Goal: Book appointment/travel/reservation

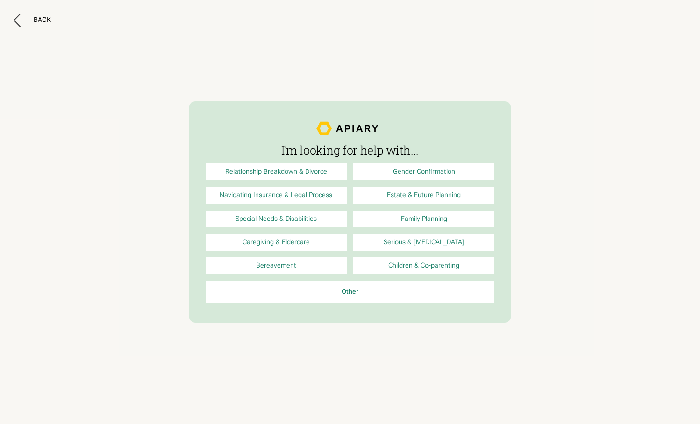
click at [34, 20] on div "Back" at bounding box center [42, 20] width 17 height 8
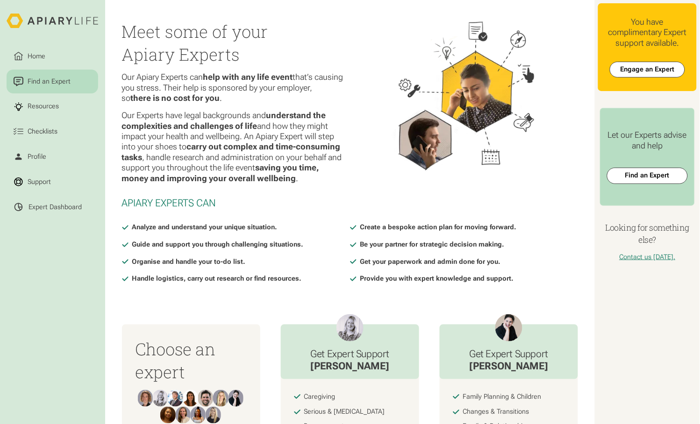
click at [29, 46] on html "Home Find an Expert Resources Checklists Profile Support Expert Dashboard Meet …" at bounding box center [350, 212] width 700 height 424
click at [30, 55] on div "Home" at bounding box center [36, 56] width 21 height 10
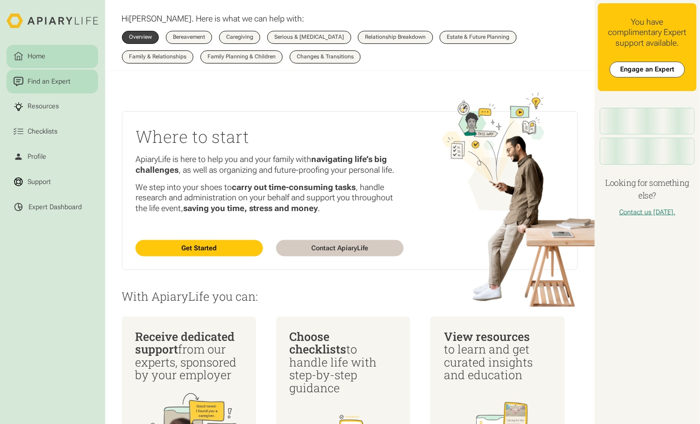
click at [36, 77] on div "Find an Expert" at bounding box center [49, 82] width 46 height 10
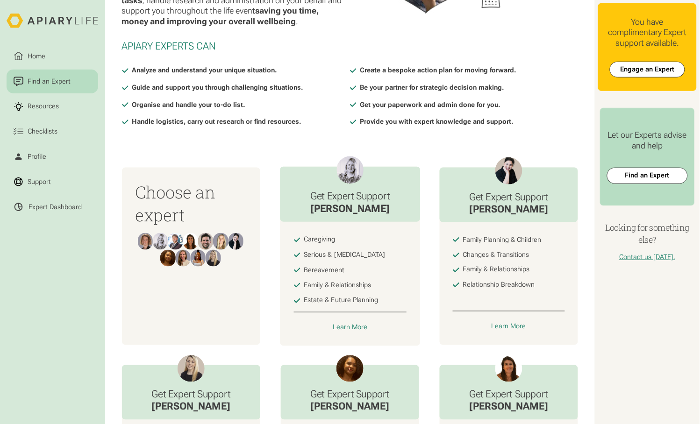
scroll to position [160, 0]
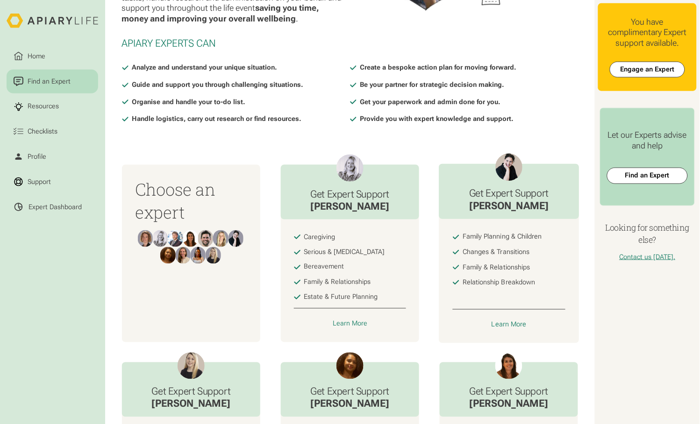
click at [502, 233] on div "Family Planning & Children" at bounding box center [502, 237] width 79 height 8
click at [502, 321] on div "Learn More" at bounding box center [509, 325] width 35 height 8
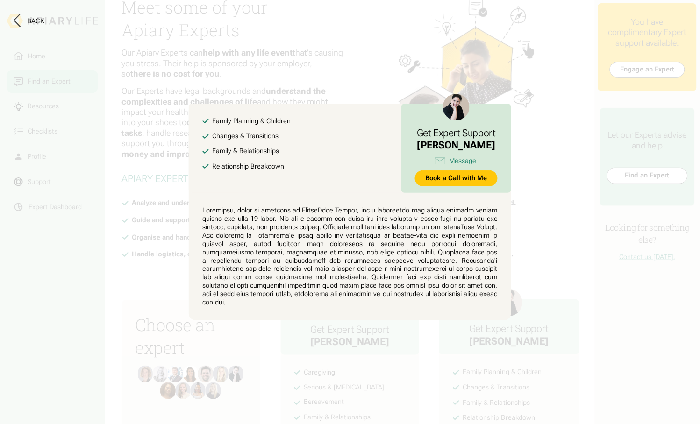
scroll to position [0, 0]
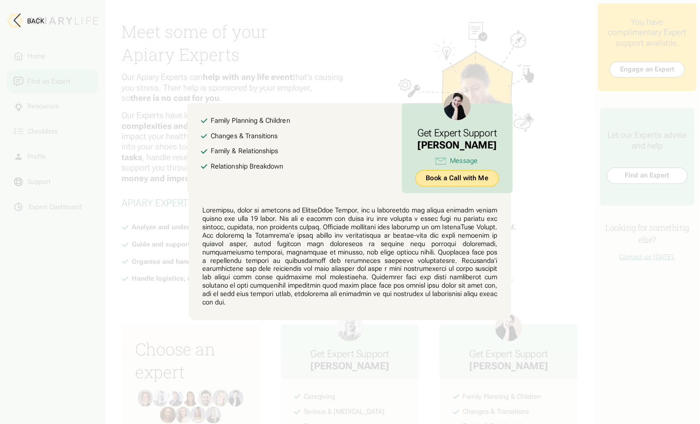
click at [437, 183] on link "Book a Call with Me" at bounding box center [458, 179] width 84 height 16
